Goal: Task Accomplishment & Management: Manage account settings

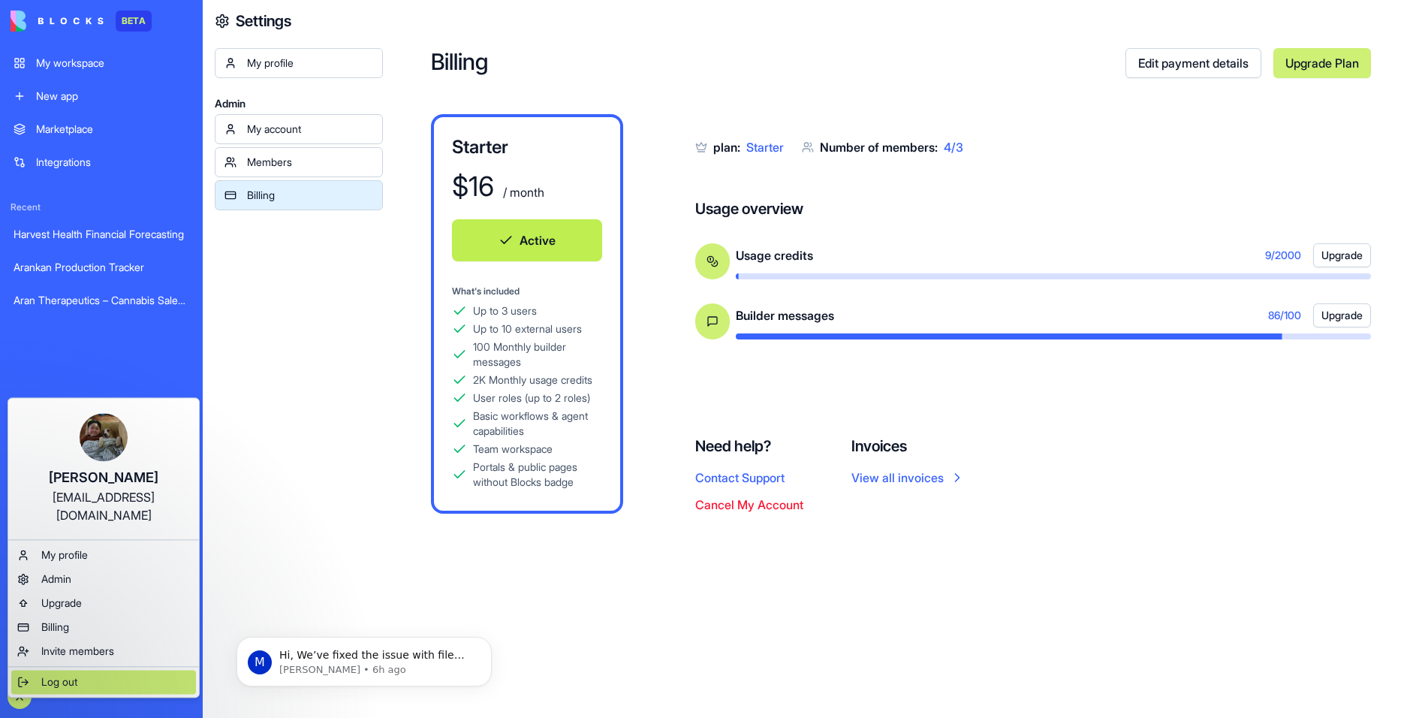
click at [70, 672] on div "Log out" at bounding box center [103, 682] width 185 height 24
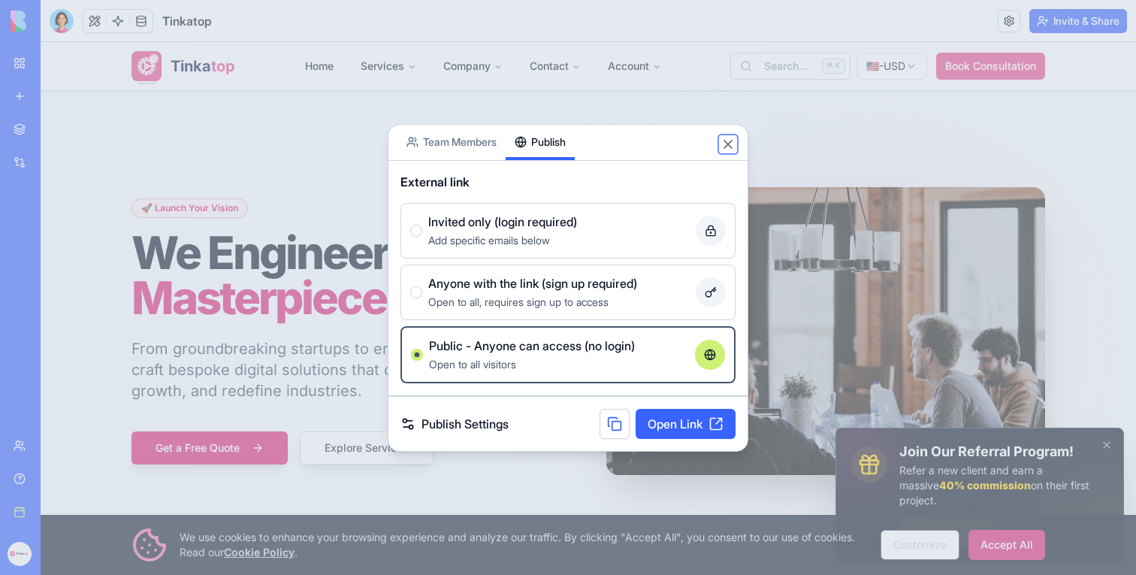
click at [726, 146] on button "Close" at bounding box center [727, 144] width 15 height 15
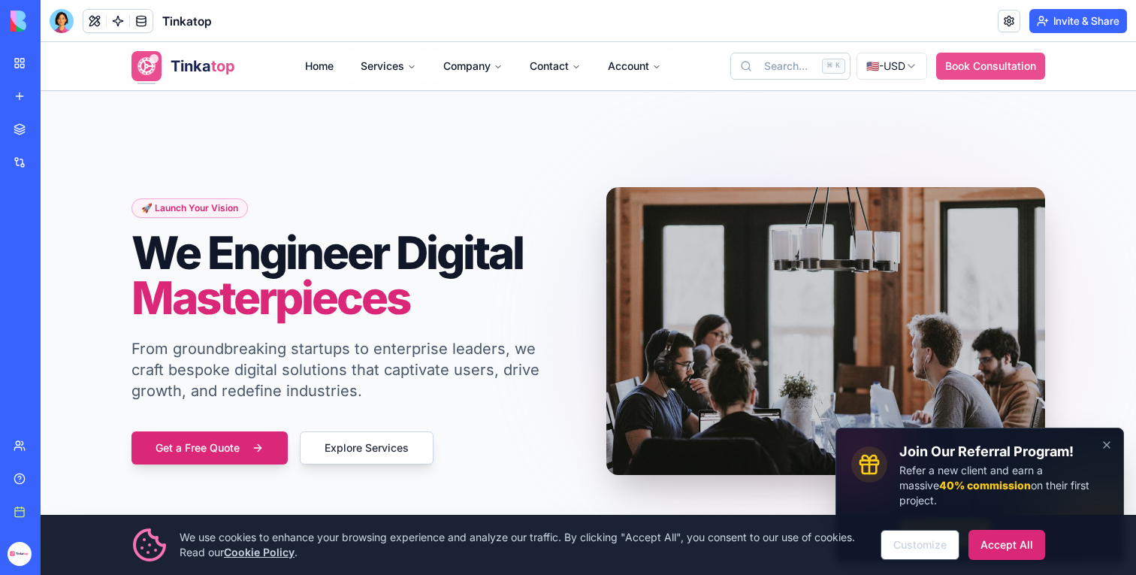
click at [9, 562] on div at bounding box center [21, 553] width 32 height 42
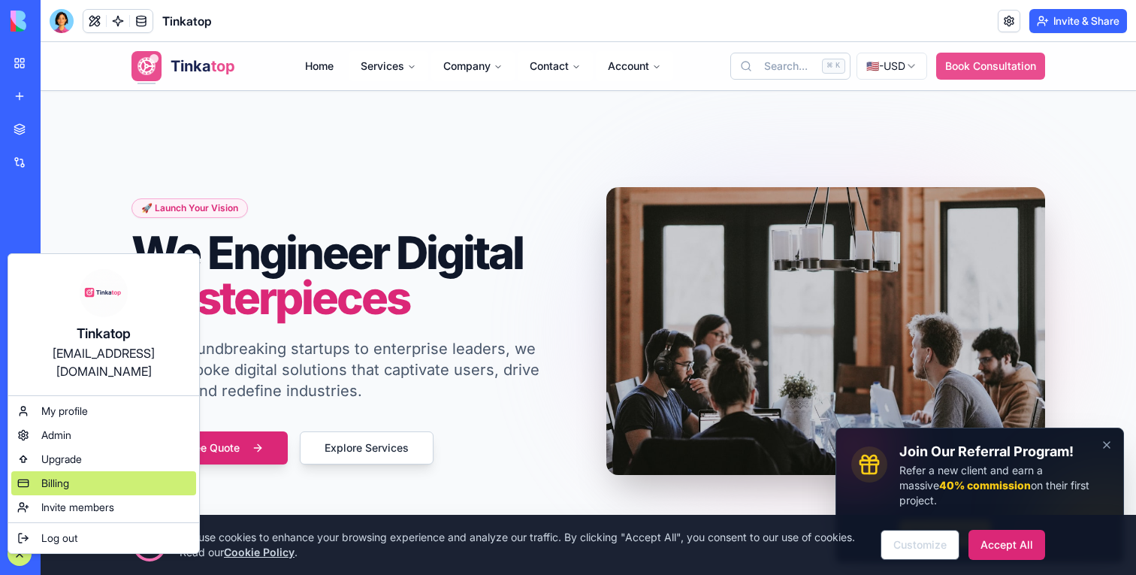
click at [57, 475] on span "Billing" at bounding box center [55, 482] width 28 height 15
